Goal: Check status

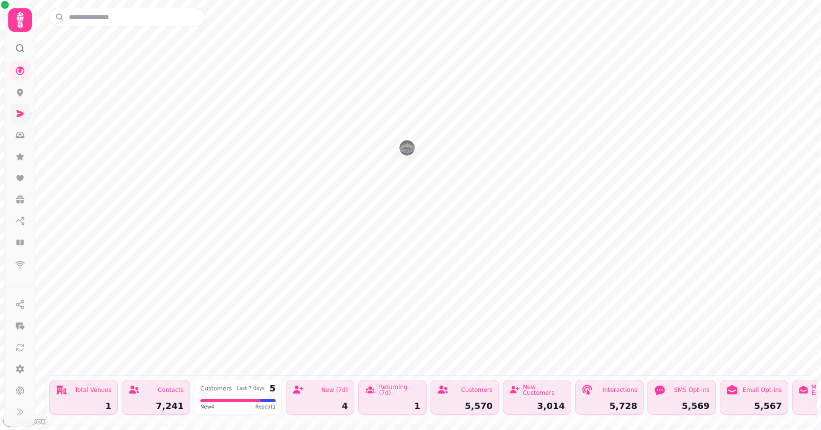
click at [26, 113] on link at bounding box center [20, 114] width 20 height 20
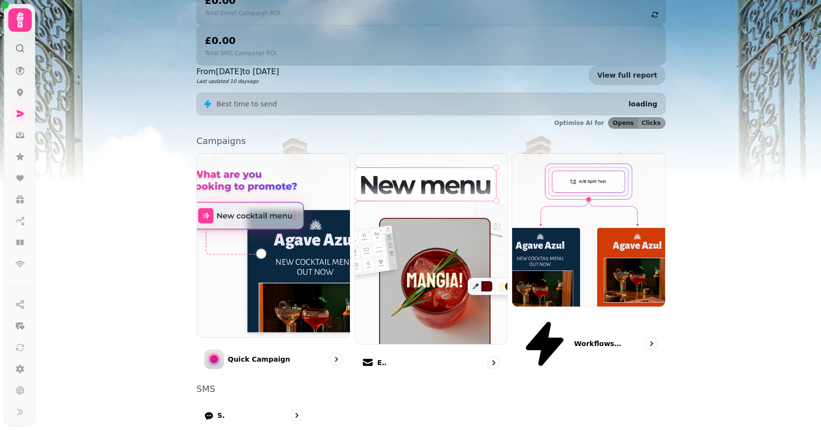
scroll to position [180, 0]
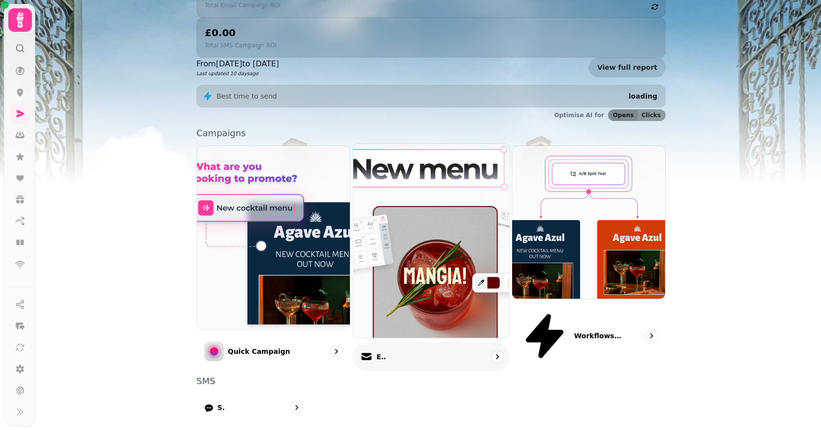
click at [407, 343] on div "Email" at bounding box center [431, 357] width 157 height 29
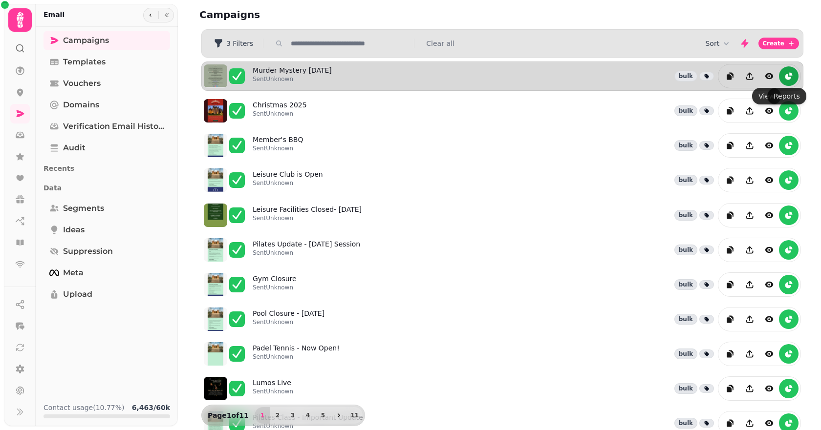
click at [786, 76] on icon "reports" at bounding box center [789, 76] width 10 height 10
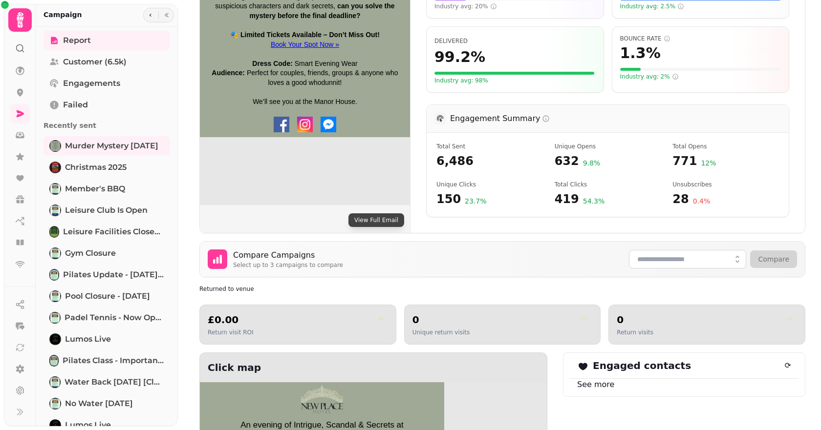
scroll to position [244, 0]
